Goal: Information Seeking & Learning: Learn about a topic

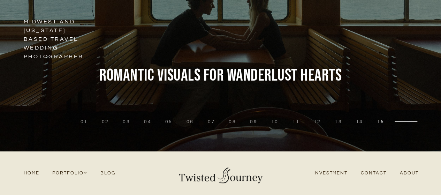
scroll to position [2, 0]
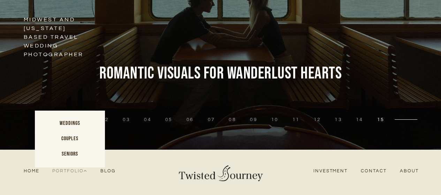
click at [74, 168] on span "Portfolio" at bounding box center [69, 170] width 35 height 7
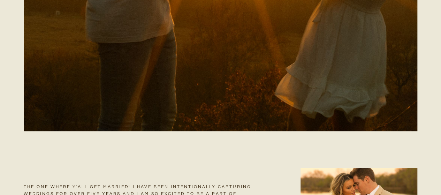
scroll to position [297, 0]
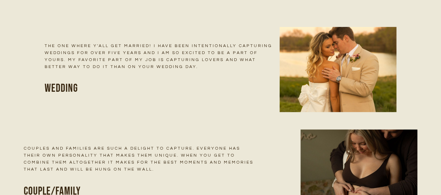
click at [58, 88] on h3 "Wedding" at bounding box center [161, 89] width 233 height 16
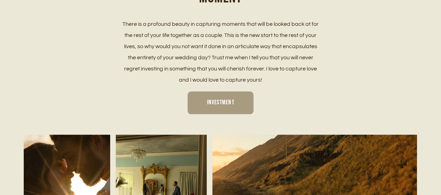
scroll to position [355, 0]
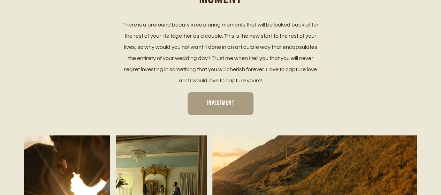
click at [243, 102] on link "Investment" at bounding box center [219, 103] width 65 height 22
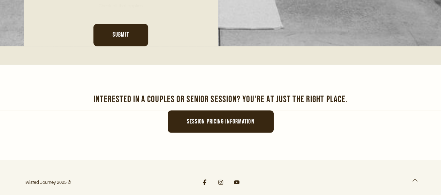
scroll to position [3251, 0]
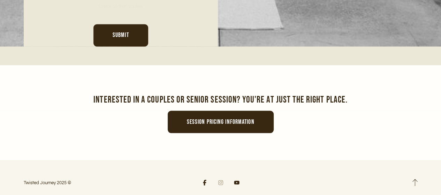
click at [218, 179] on icon at bounding box center [221, 182] width 6 height 6
